Goal: Book appointment/travel/reservation

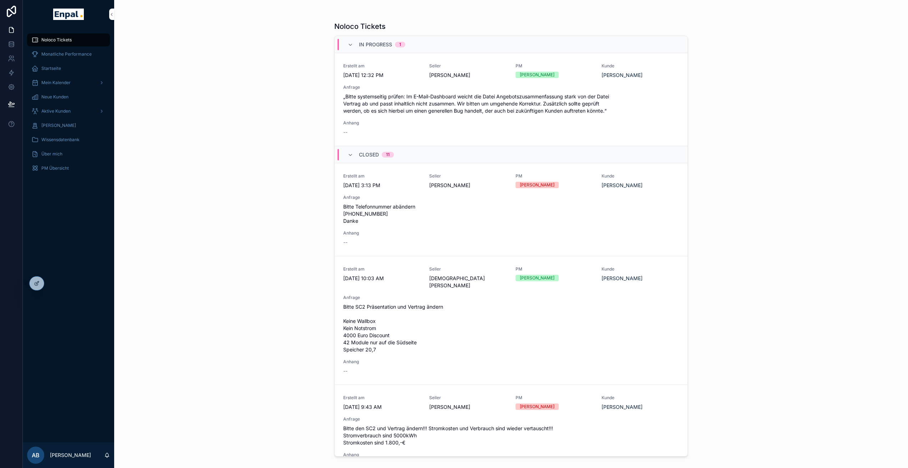
click at [64, 113] on span "Aktive Kunden" at bounding box center [55, 111] width 29 height 6
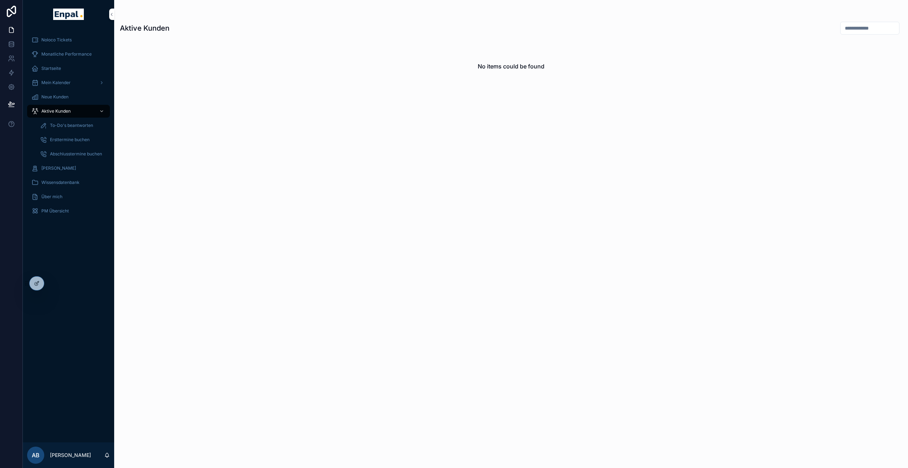
click at [0, 0] on icon at bounding box center [0, 0] width 0 height 0
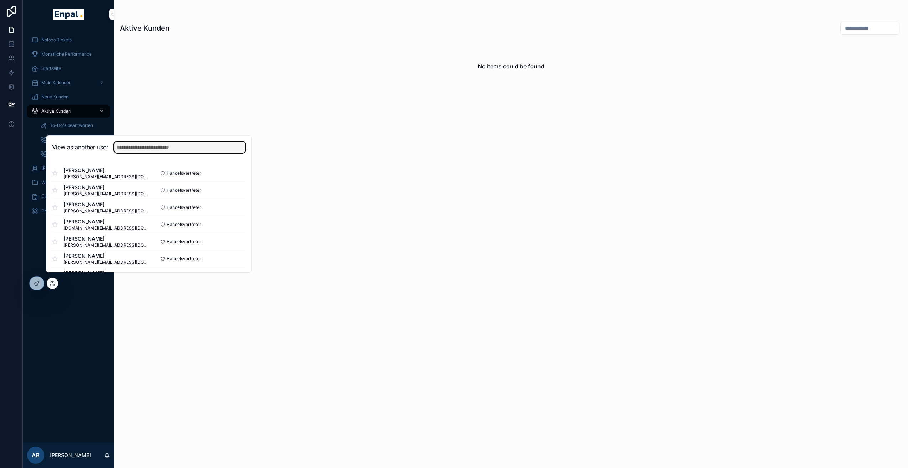
click at [154, 153] on input "text" at bounding box center [179, 147] width 131 height 11
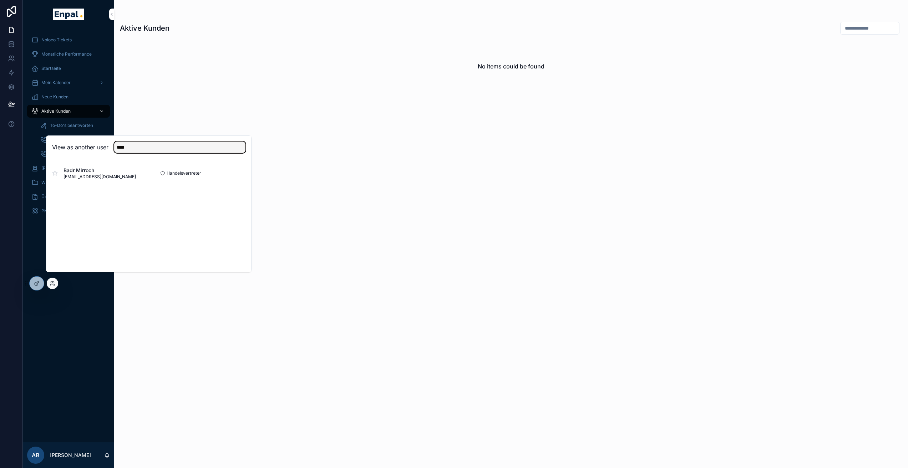
type input "****"
click at [0, 0] on button "Select" at bounding box center [0, 0] width 0 height 0
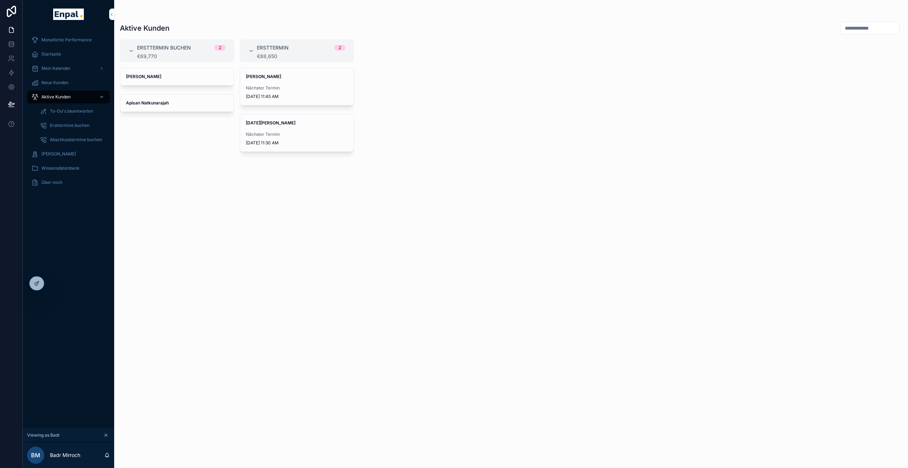
click at [286, 73] on div "Michael Ristok Nächster Termin 10/6/2025 11:45 AM" at bounding box center [296, 86] width 113 height 37
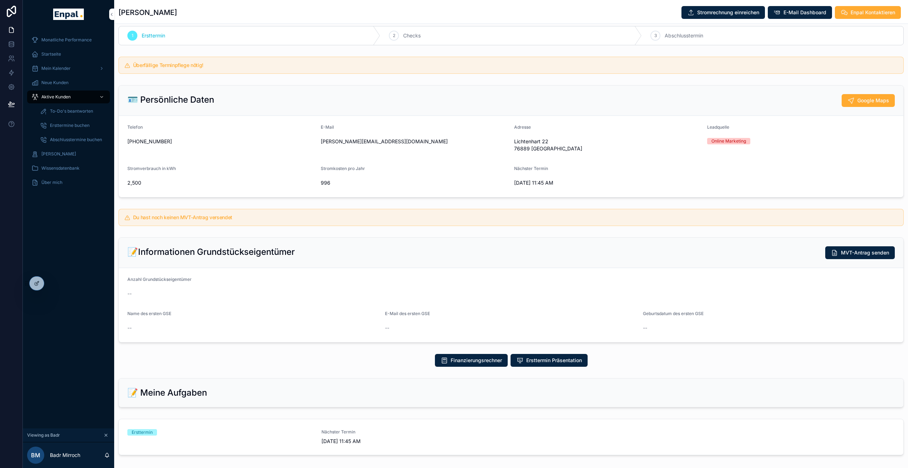
scroll to position [14, 0]
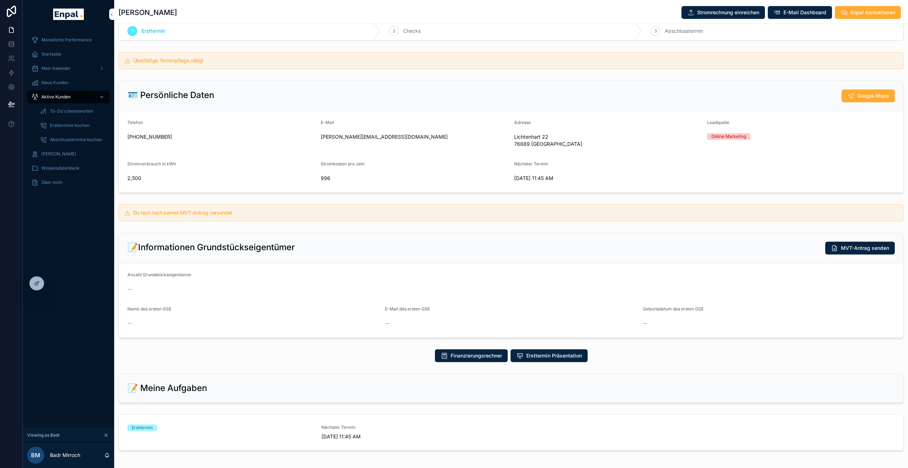
click at [469, 358] on span "Finanzierungsrechner" at bounding box center [476, 355] width 51 height 7
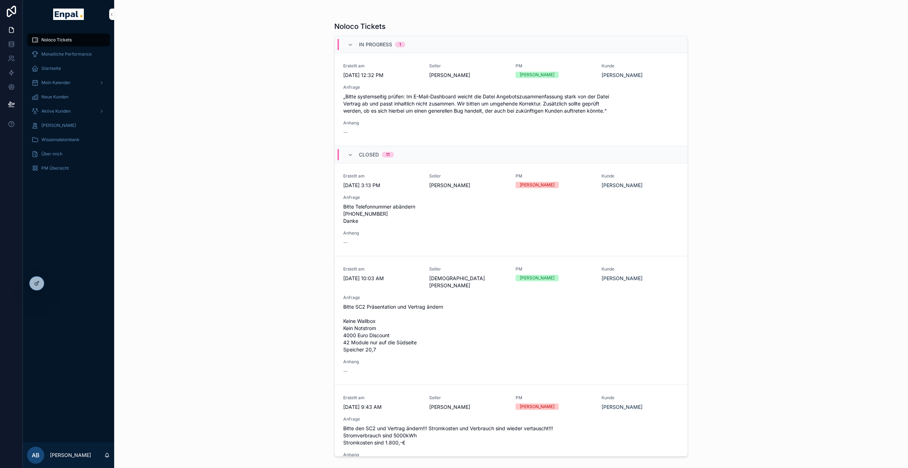
click at [0, 0] on icon at bounding box center [0, 0] width 0 height 0
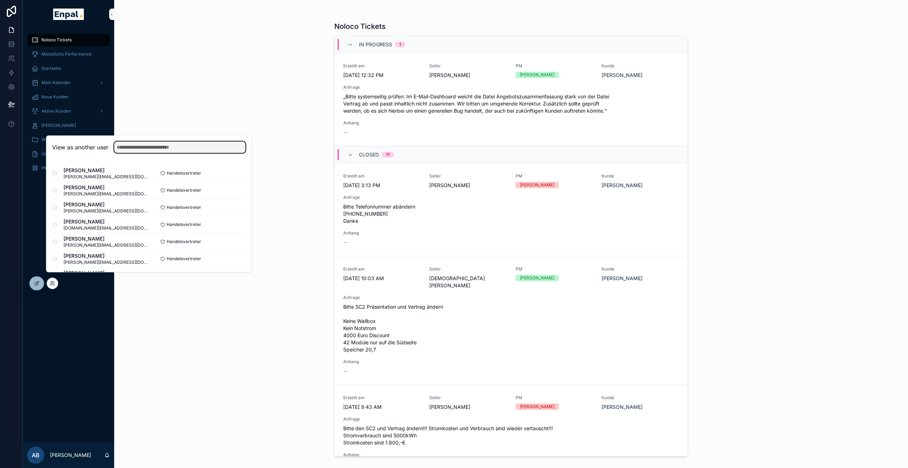
click at [144, 153] on input "text" at bounding box center [179, 147] width 131 height 11
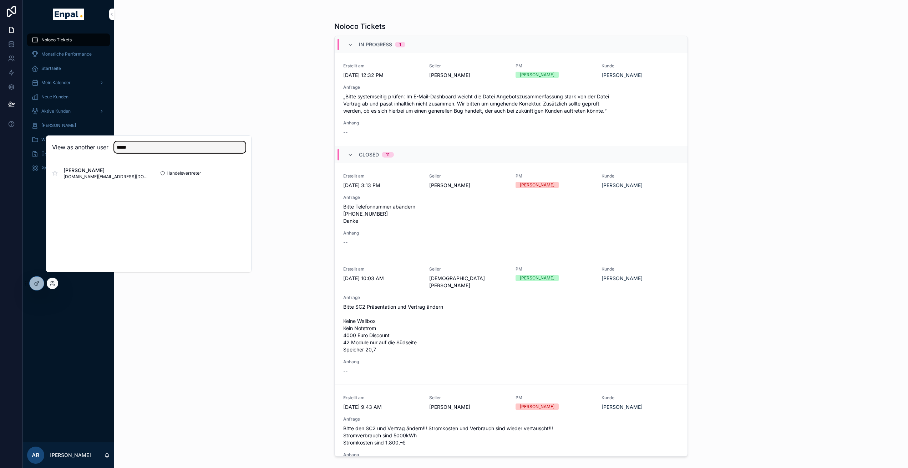
type input "*****"
click at [0, 0] on button "Select" at bounding box center [0, 0] width 0 height 0
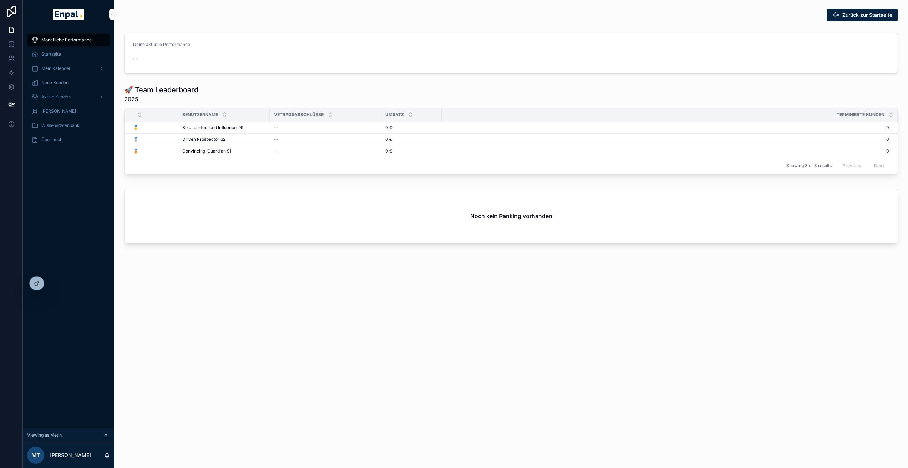
click at [68, 93] on div "Aktive Kunden" at bounding box center [68, 96] width 74 height 11
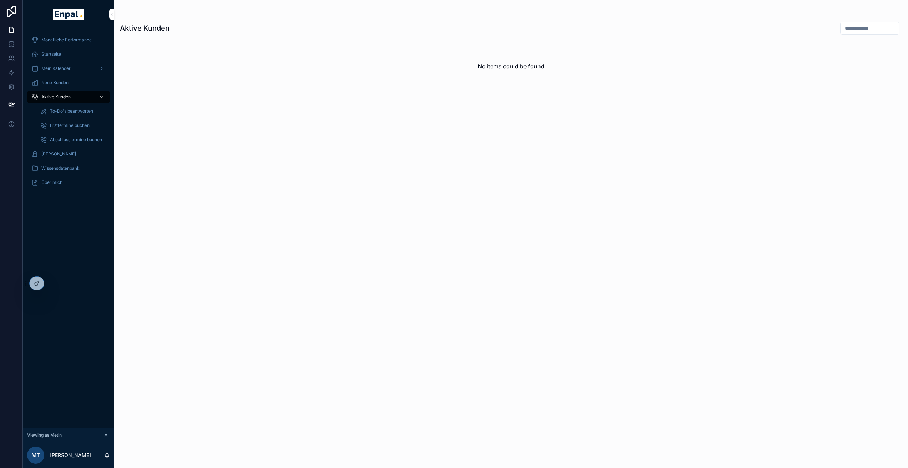
click at [60, 67] on span "Mein Kalender" at bounding box center [55, 69] width 29 height 6
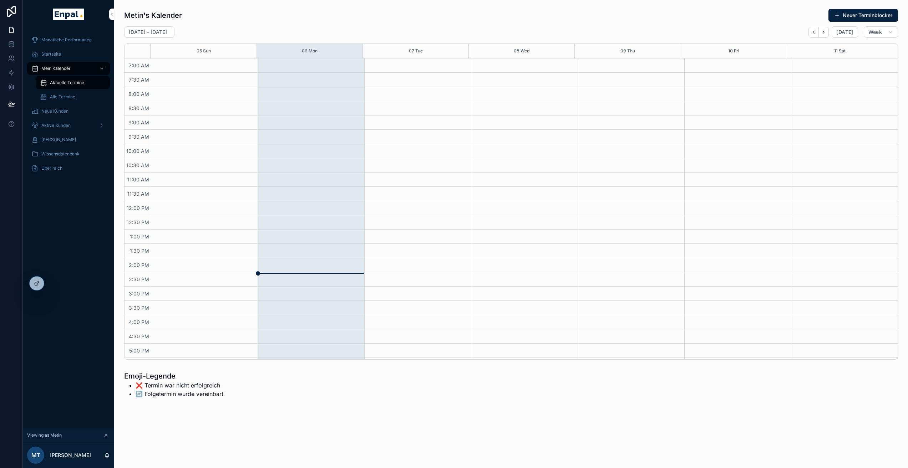
scroll to position [123, 0]
click at [60, 56] on span "Startseite" at bounding box center [51, 54] width 20 height 6
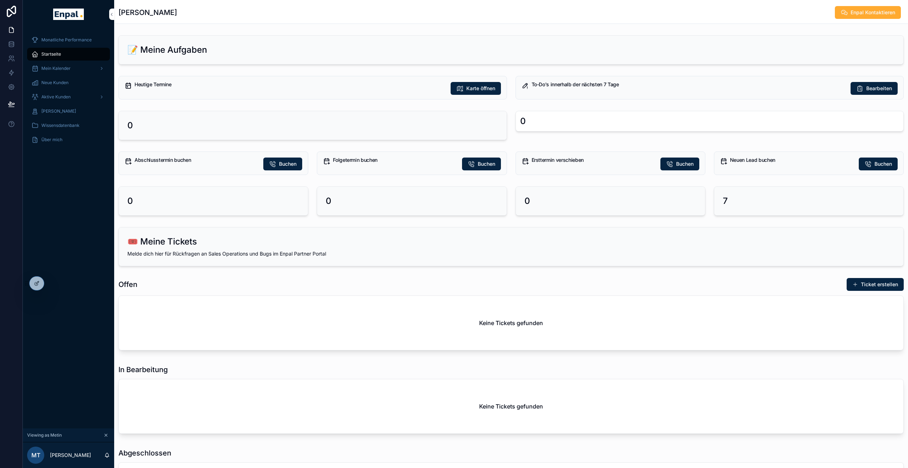
click at [869, 164] on icon "scrollable content" at bounding box center [867, 164] width 7 height 7
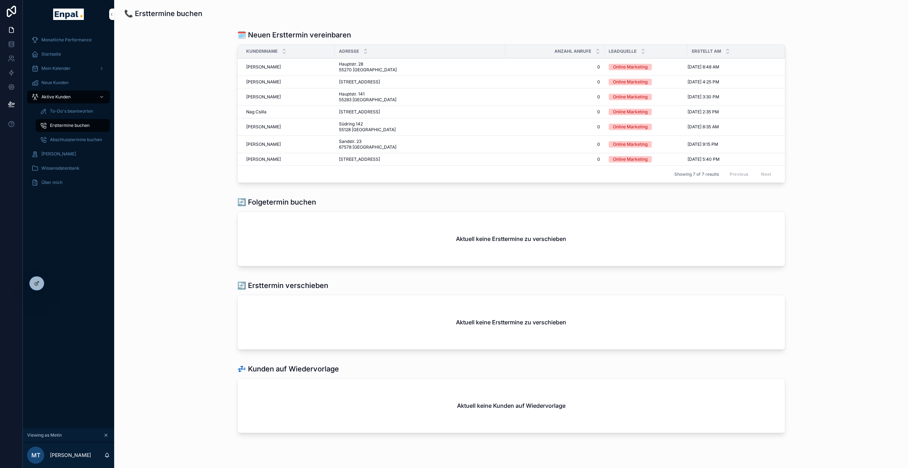
click at [358, 67] on span "Hauptstr. 28 55270 [GEOGRAPHIC_DATA]" at bounding box center [380, 66] width 83 height 11
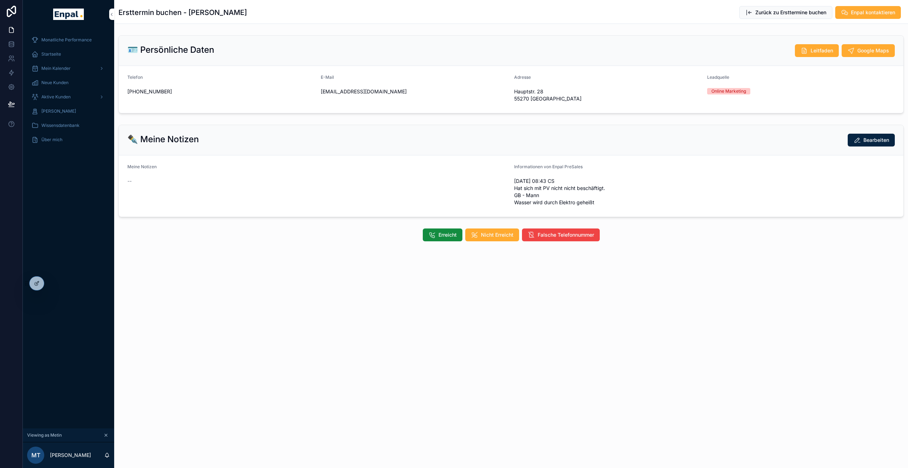
click at [55, 97] on span "Aktive Kunden" at bounding box center [55, 97] width 29 height 6
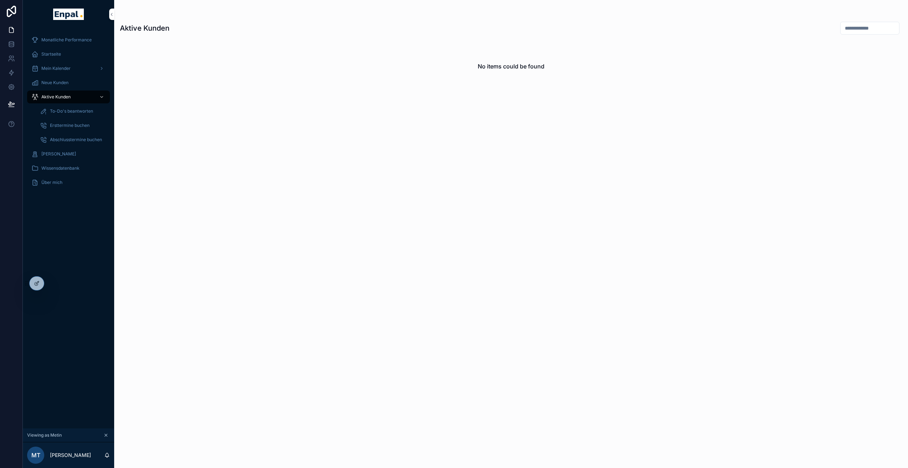
click at [60, 71] on span "Mein Kalender" at bounding box center [55, 69] width 29 height 6
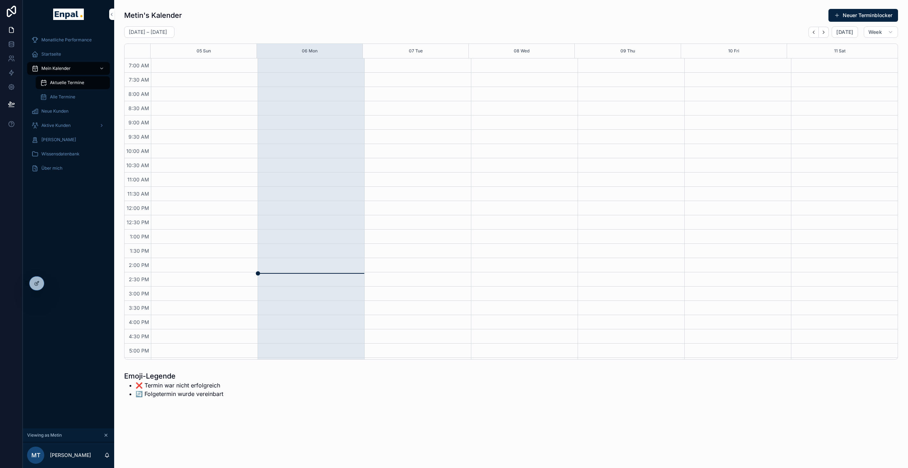
scroll to position [123, 0]
click at [59, 55] on span "Startseite" at bounding box center [51, 54] width 20 height 6
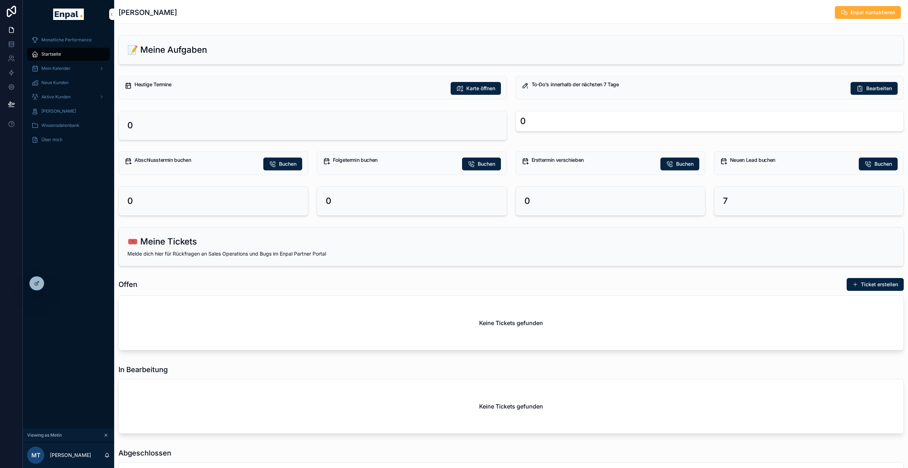
click at [875, 167] on span "Buchen" at bounding box center [882, 164] width 17 height 7
